Goal: Communication & Community: Share content

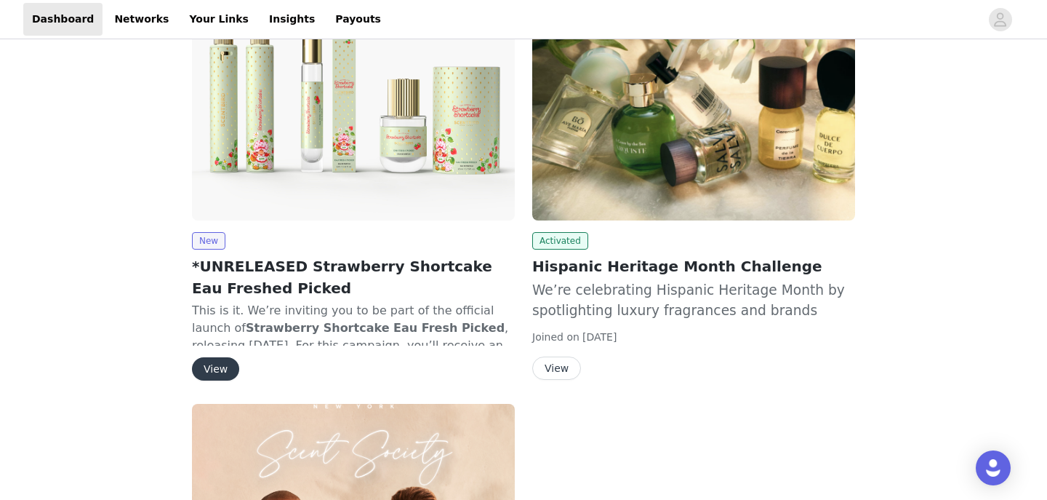
scroll to position [704, 0]
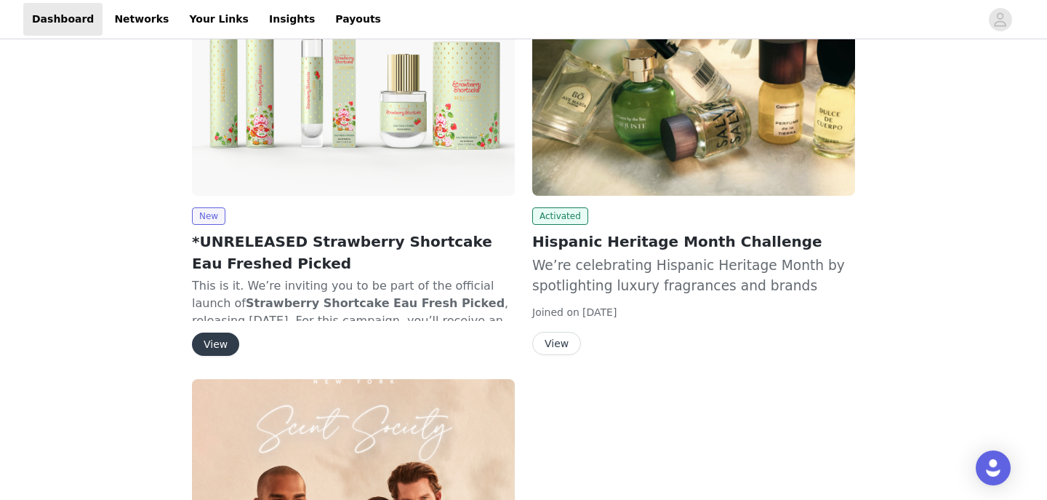
click at [550, 332] on button "View" at bounding box center [556, 343] width 49 height 23
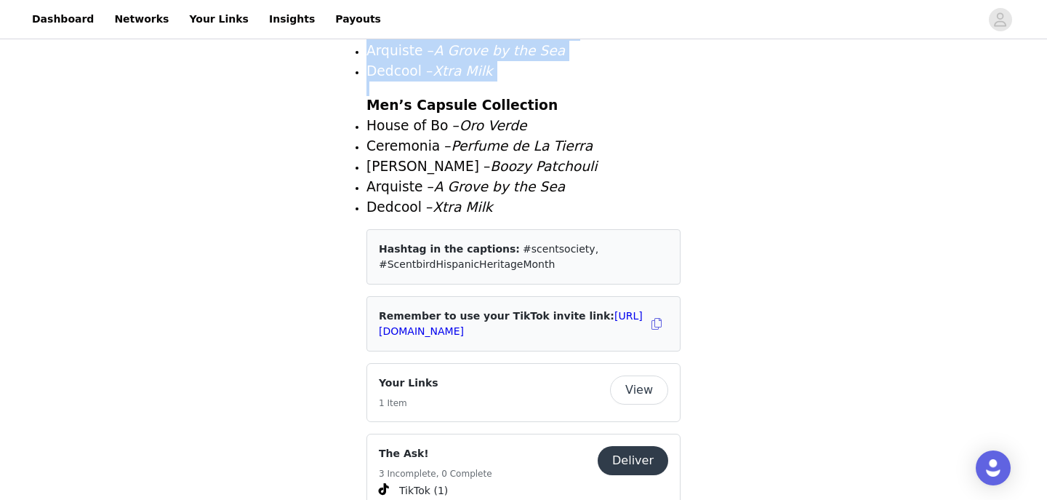
scroll to position [1727, 0]
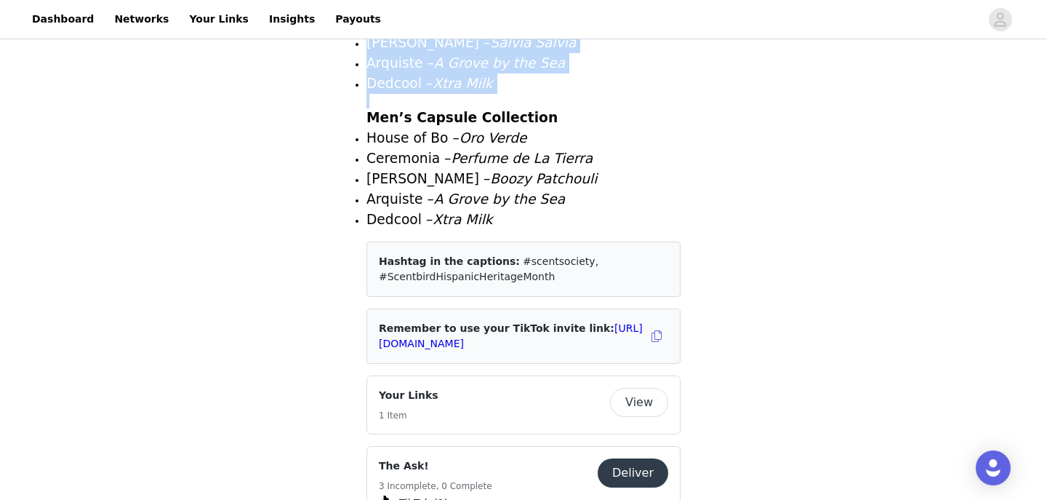
drag, startPoint x: 367, startPoint y: 208, endPoint x: 625, endPoint y: 259, distance: 262.5
copy div "Loremips Dolorsit Ametc Adipiscin El’se doeiusmodte Incididu Utlabore Etdol ma …"
click at [617, 388] on button "View" at bounding box center [639, 402] width 58 height 29
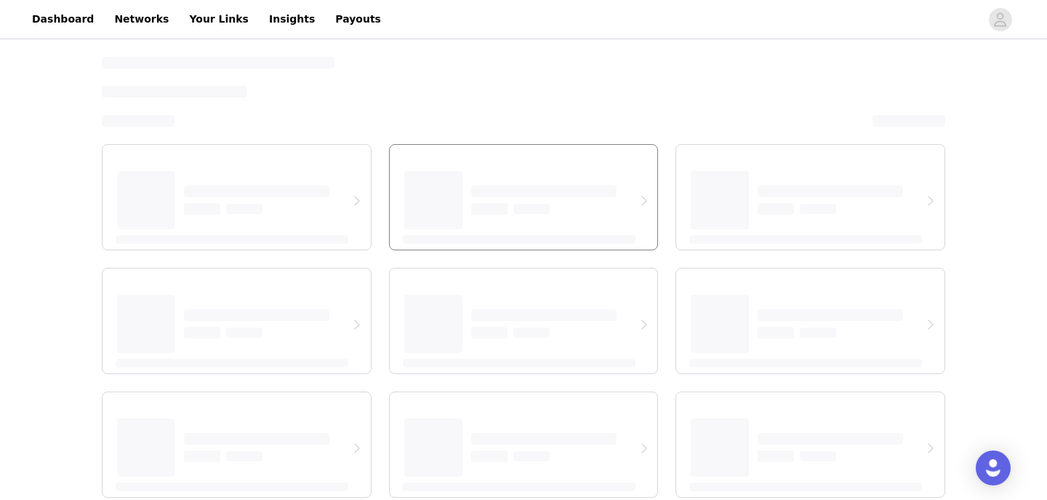
select select "12"
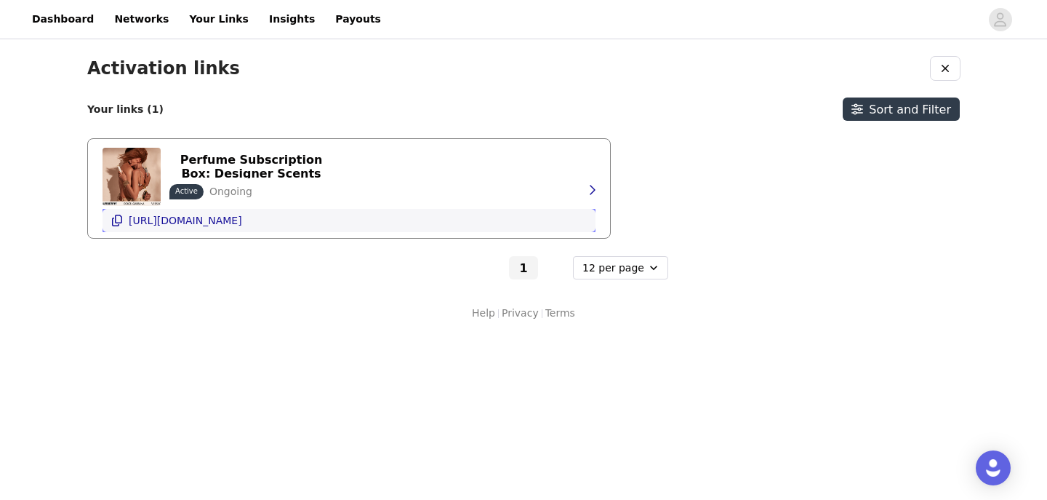
click at [242, 219] on p "[URL][DOMAIN_NAME]" at bounding box center [185, 221] width 113 height 12
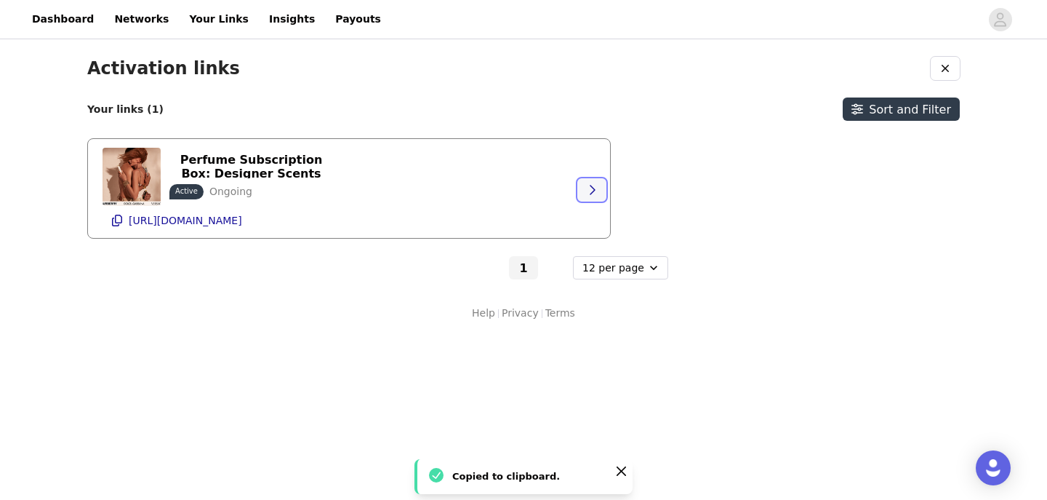
click at [585, 185] on button "button" at bounding box center [592, 189] width 29 height 23
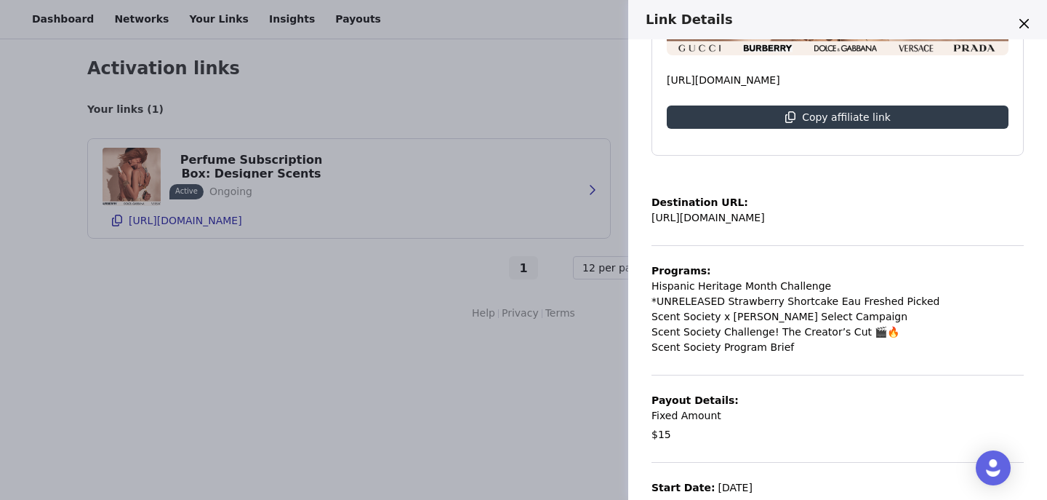
scroll to position [189, 0]
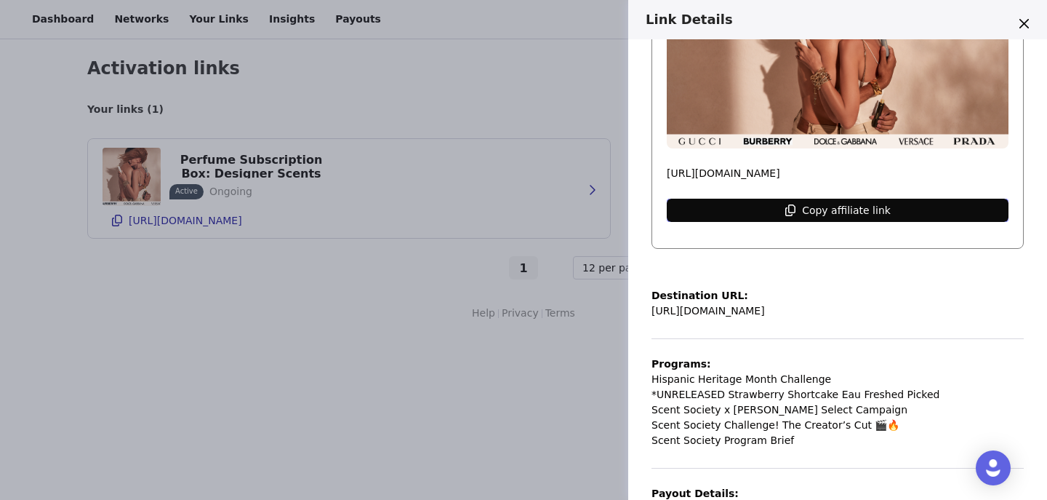
click at [786, 211] on button "Copy affiliate link" at bounding box center [838, 210] width 342 height 23
